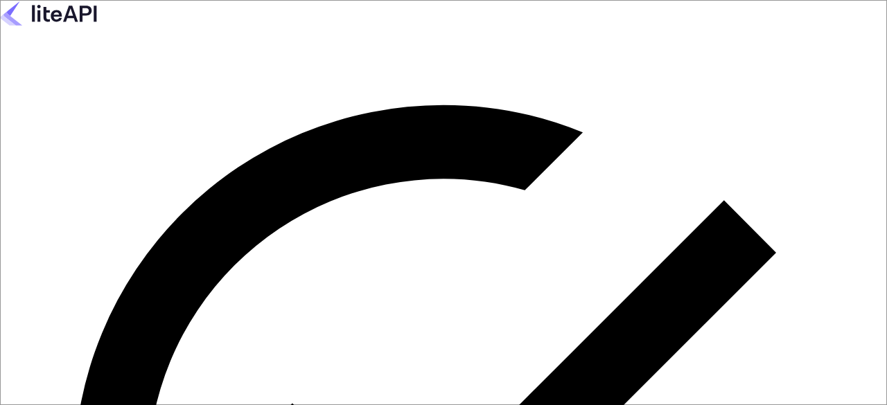
drag, startPoint x: 209, startPoint y: 243, endPoint x: 42, endPoint y: 264, distance: 168.3
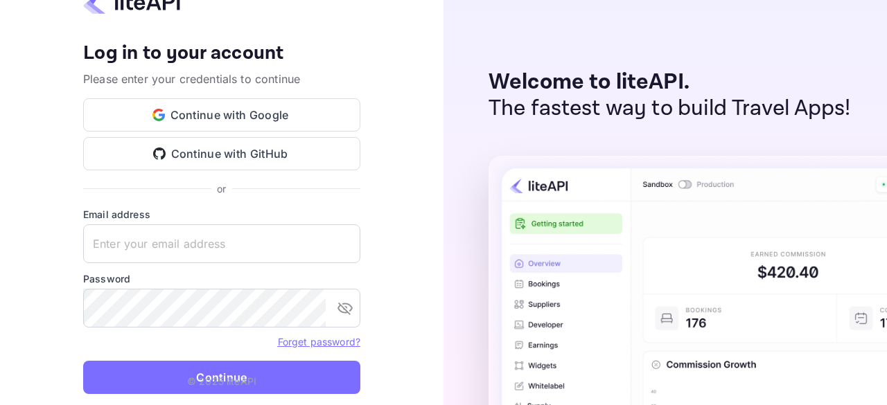
type input "zen.abddin@tbo.com"
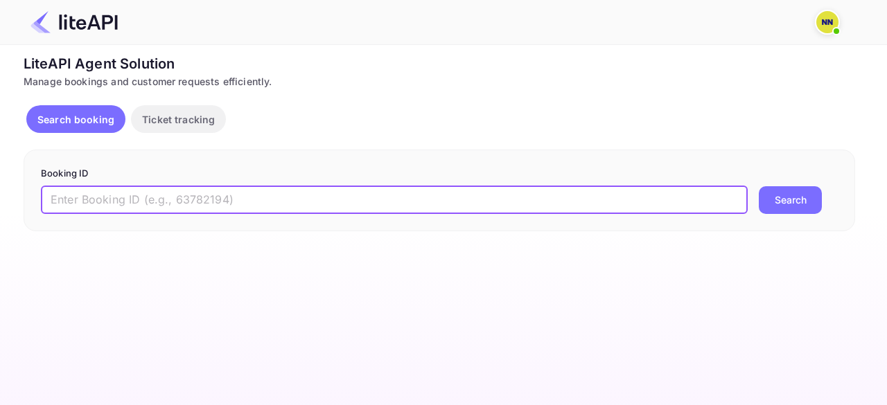
click at [157, 188] on input "text" at bounding box center [394, 200] width 707 height 28
paste input "8779736"
type input "8779736"
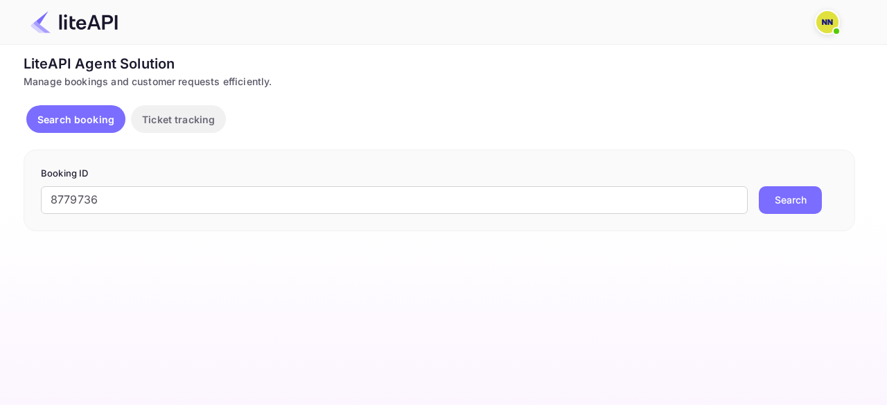
click at [789, 204] on button "Search" at bounding box center [790, 200] width 63 height 28
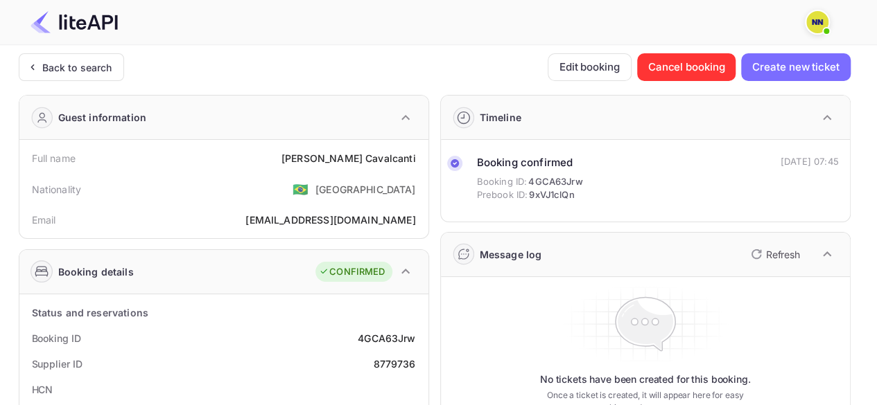
click at [70, 60] on div "Back to search" at bounding box center [77, 67] width 70 height 15
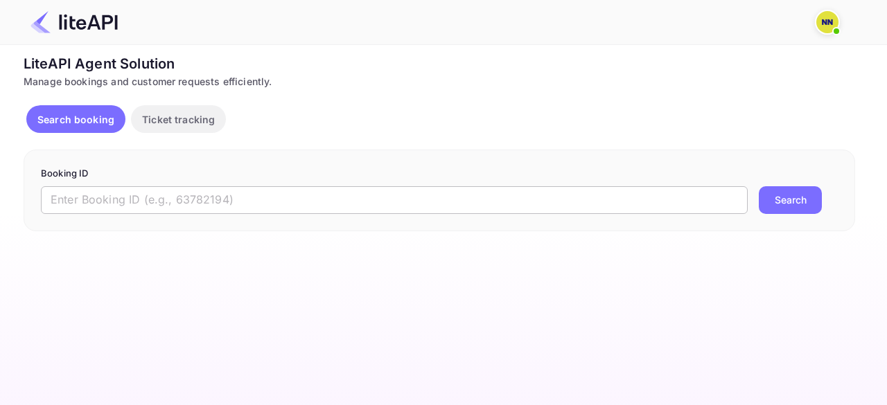
click at [195, 198] on input "text" at bounding box center [394, 200] width 707 height 28
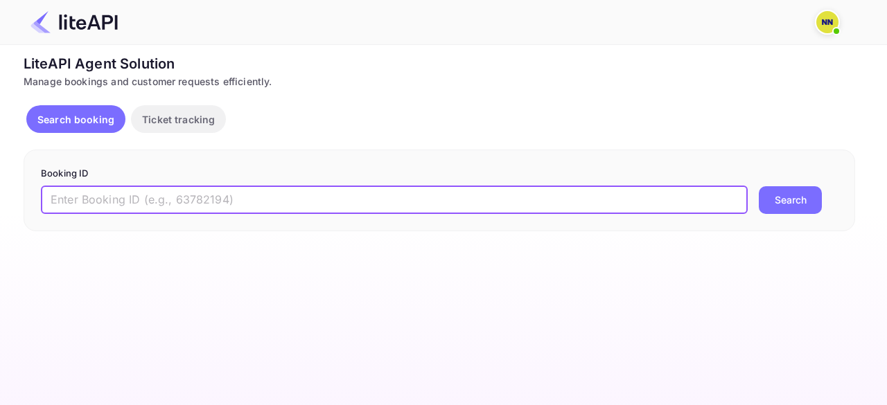
paste input "8780482"
type input "8780482"
click at [787, 200] on button "Search" at bounding box center [790, 200] width 63 height 28
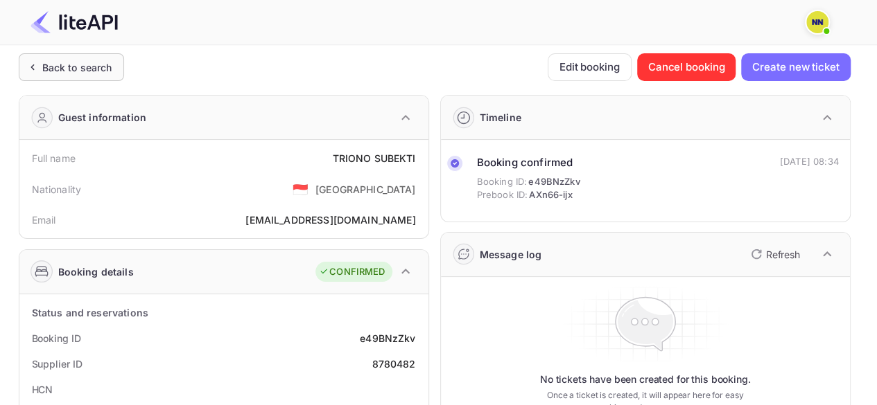
click at [86, 66] on div "Back to search" at bounding box center [77, 67] width 70 height 15
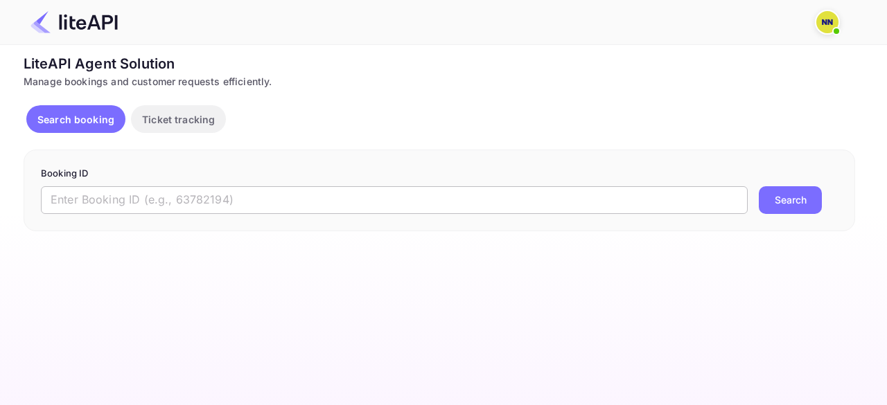
click at [244, 203] on input "text" at bounding box center [394, 200] width 707 height 28
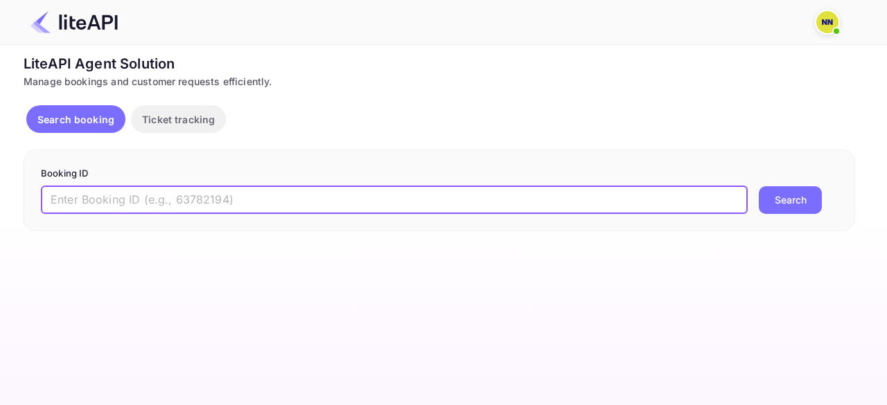
click at [244, 203] on input "text" at bounding box center [394, 200] width 707 height 28
paste input "8746521"
type input "8746521"
click at [770, 198] on button "Search" at bounding box center [790, 200] width 63 height 28
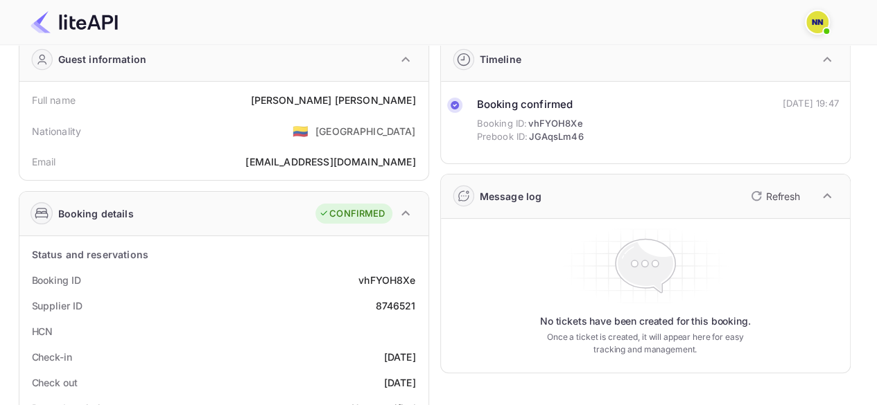
scroll to position [139, 0]
